Goal: Information Seeking & Learning: Stay updated

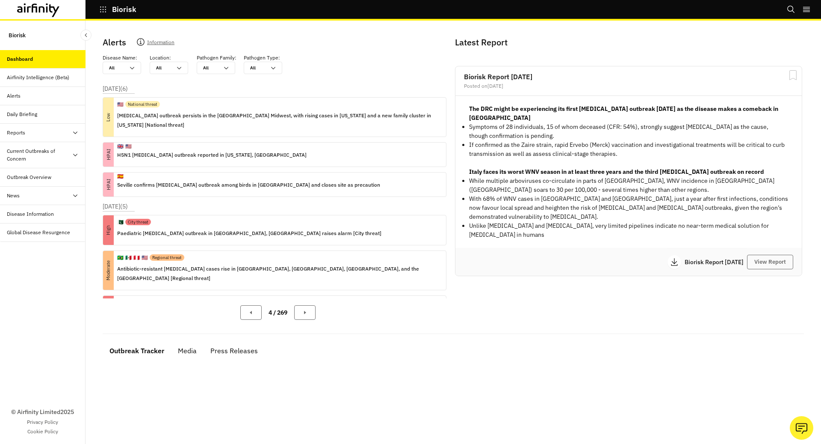
click at [103, 9] on icon "button" at bounding box center [103, 9] width 6 height 6
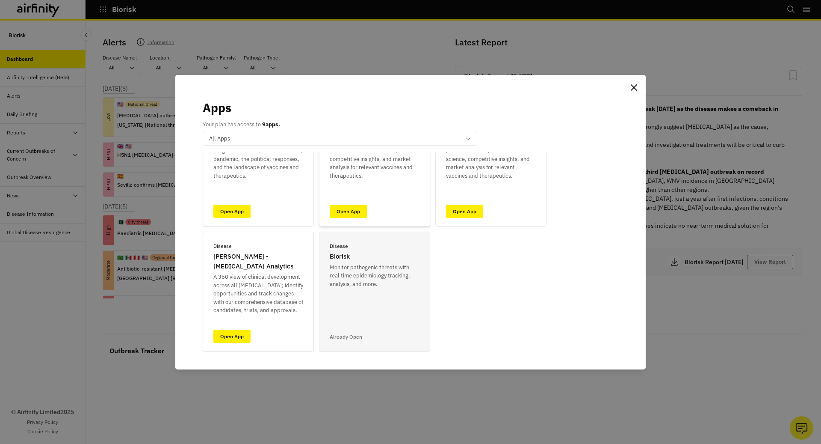
scroll to position [69, 0]
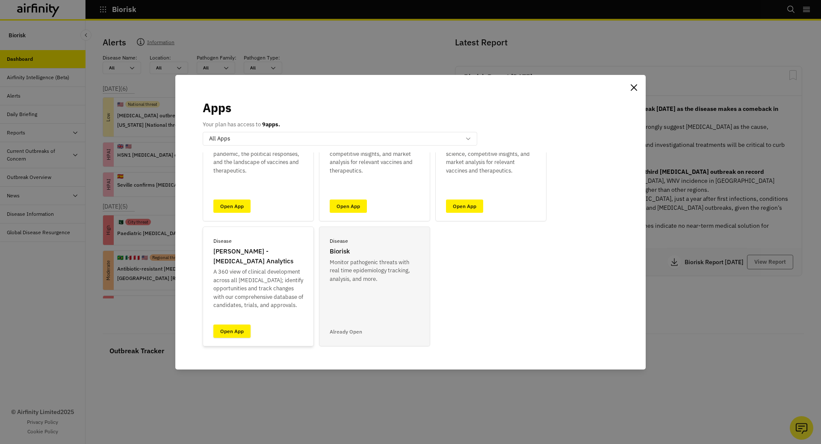
click at [236, 329] on link "Open App" at bounding box center [231, 330] width 37 height 13
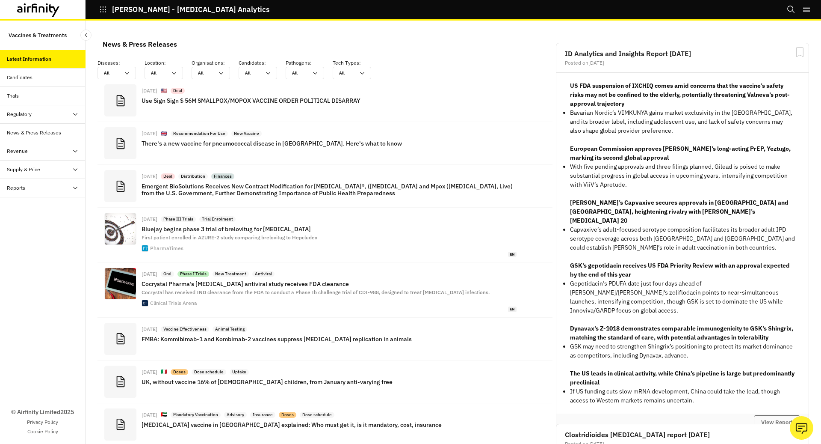
scroll to position [630, 257]
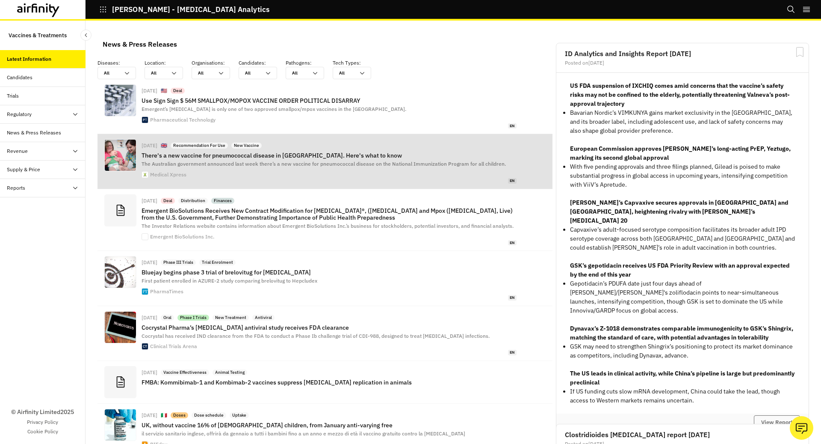
click at [320, 157] on p "There's a new vaccine for pneumococcal disease in [GEOGRAPHIC_DATA]. Here's wha…" at bounding box center [329, 155] width 375 height 7
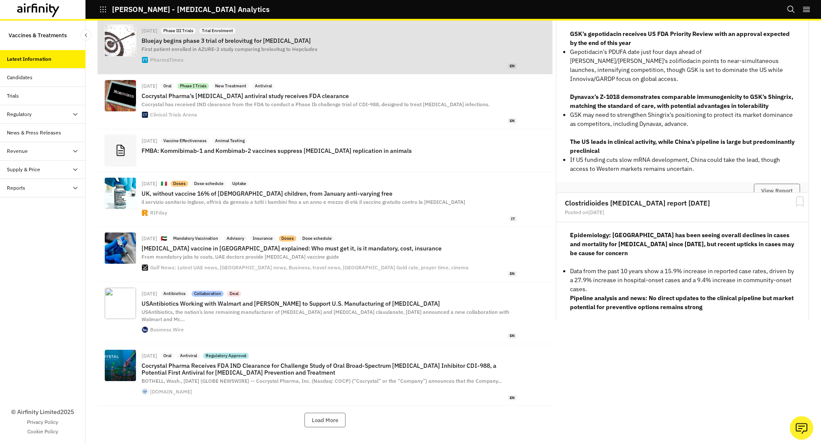
scroll to position [233, 0]
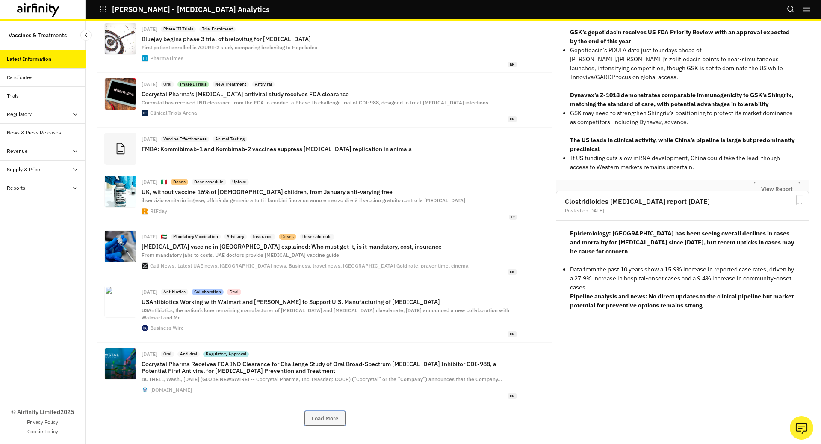
click at [324, 411] on button "Load More" at bounding box center [325, 418] width 41 height 15
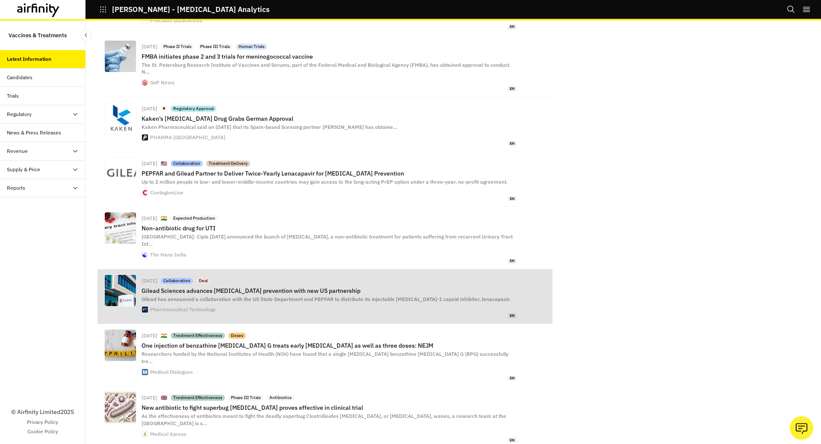
scroll to position [787, 0]
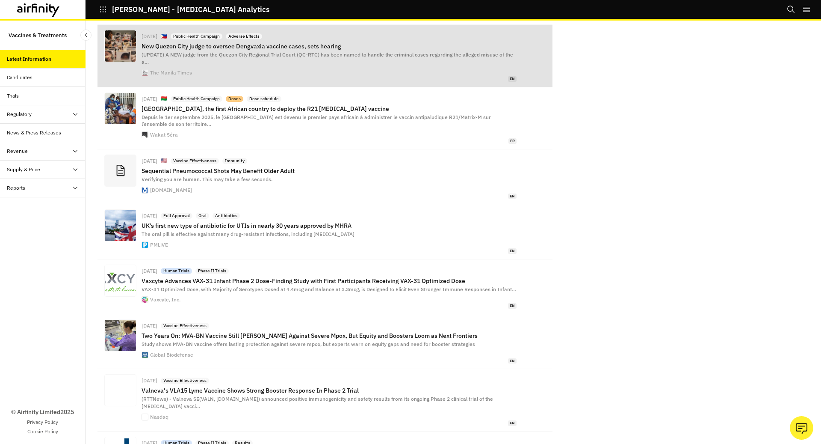
scroll to position [1323, 0]
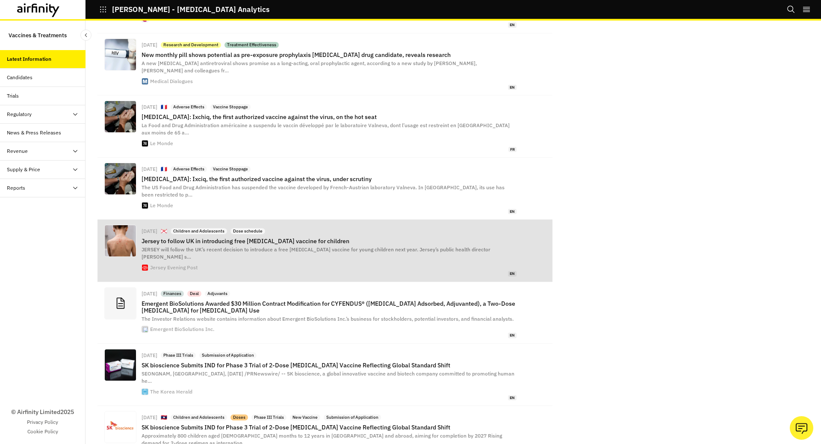
scroll to position [1866, 0]
